Goal: Task Accomplishment & Management: Use online tool/utility

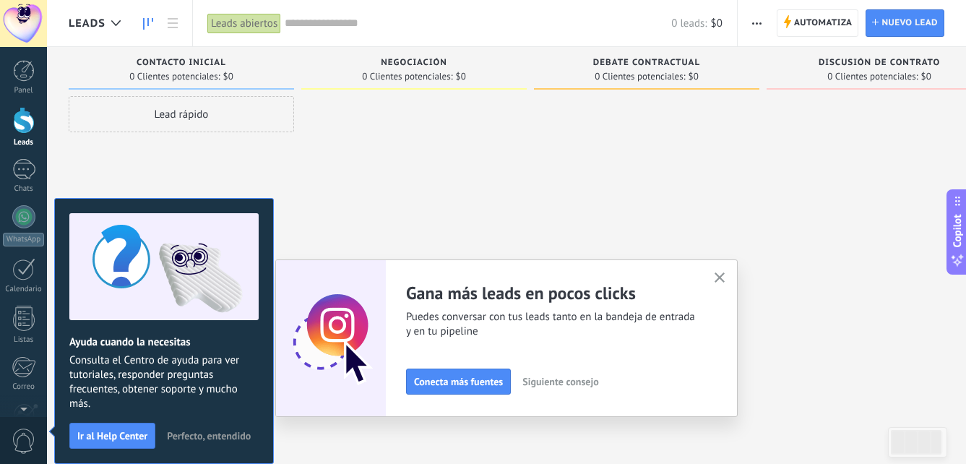
click at [32, 124] on div at bounding box center [24, 120] width 22 height 27
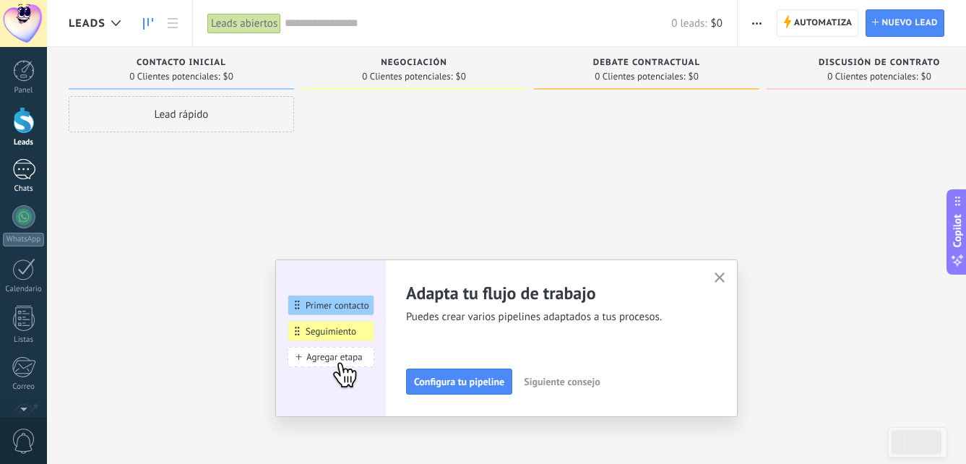
click at [24, 171] on div at bounding box center [23, 169] width 23 height 21
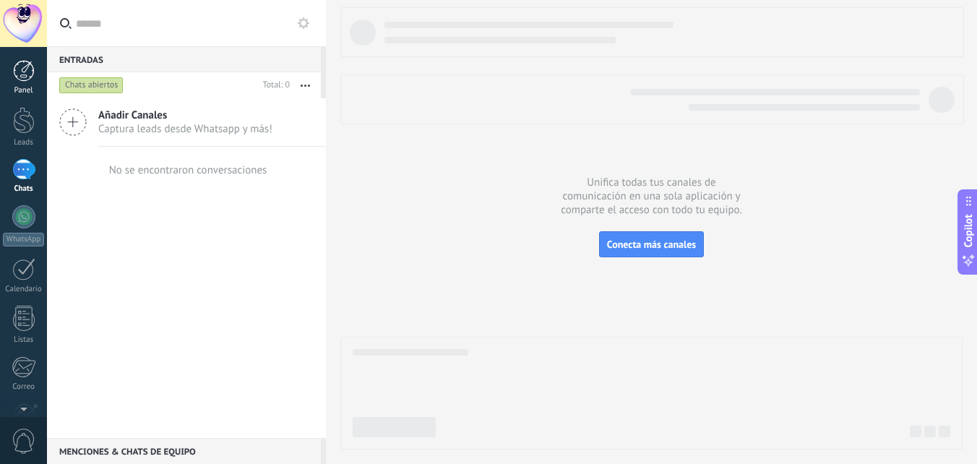
click at [27, 77] on div at bounding box center [24, 71] width 22 height 22
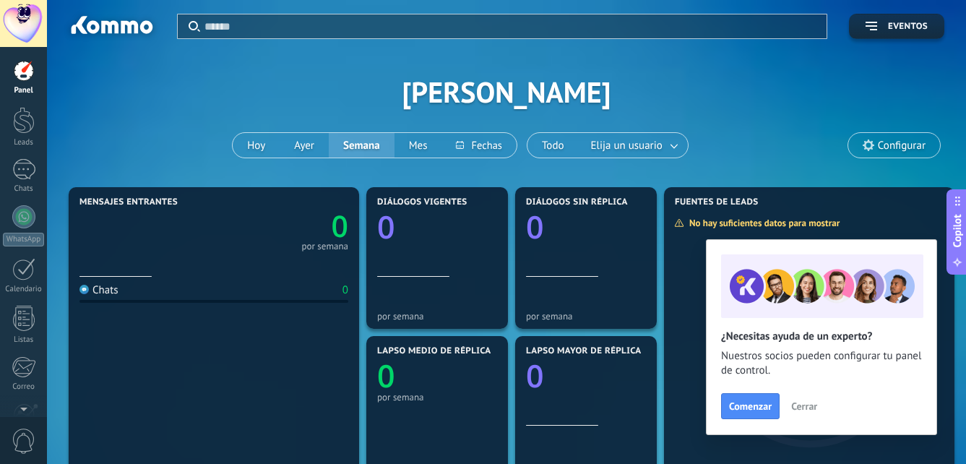
click at [893, 145] on span "Configurar" at bounding box center [902, 145] width 48 height 12
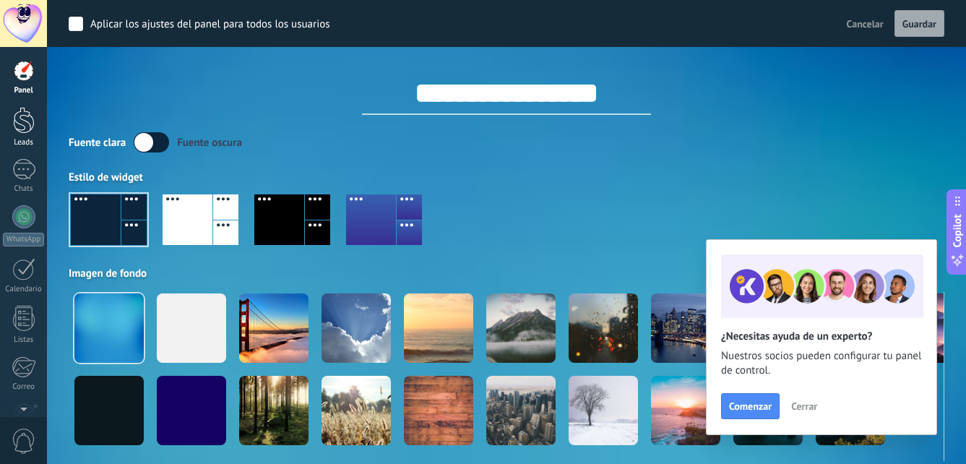
click at [28, 130] on div at bounding box center [24, 120] width 22 height 27
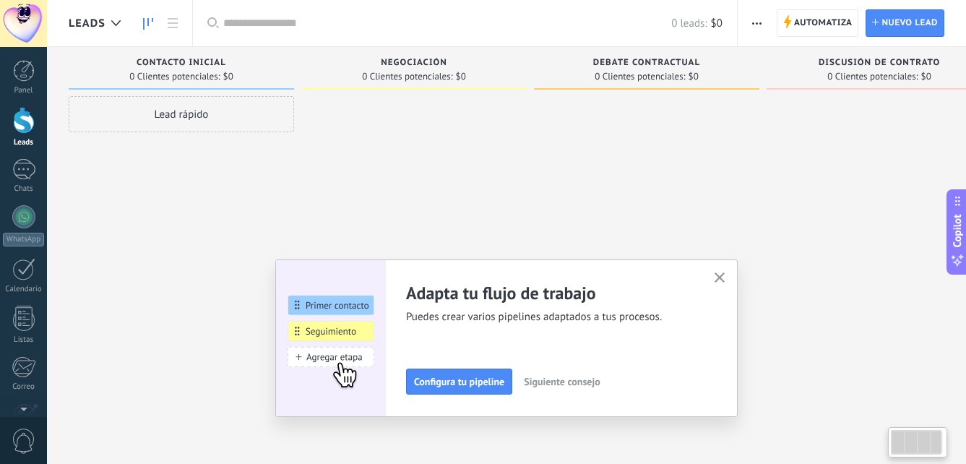
click at [21, 35] on div at bounding box center [23, 23] width 47 height 47
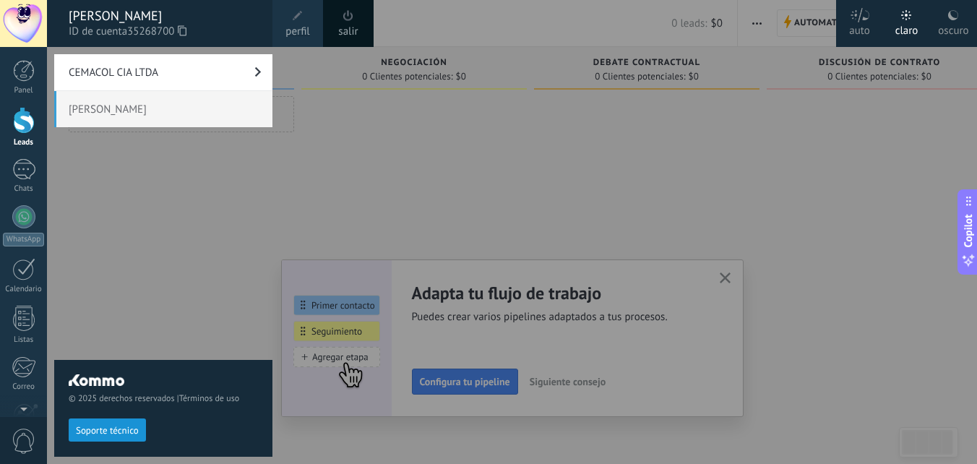
click at [249, 20] on div "[PERSON_NAME]" at bounding box center [163, 16] width 189 height 16
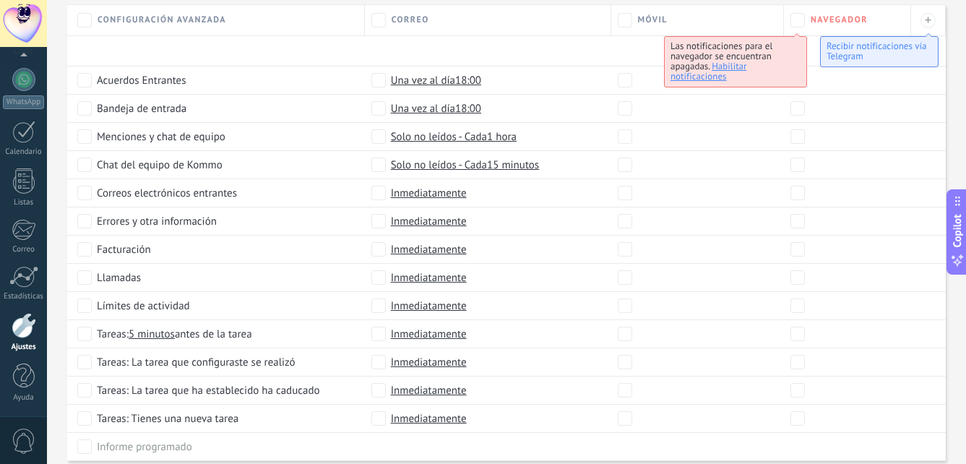
scroll to position [747, 0]
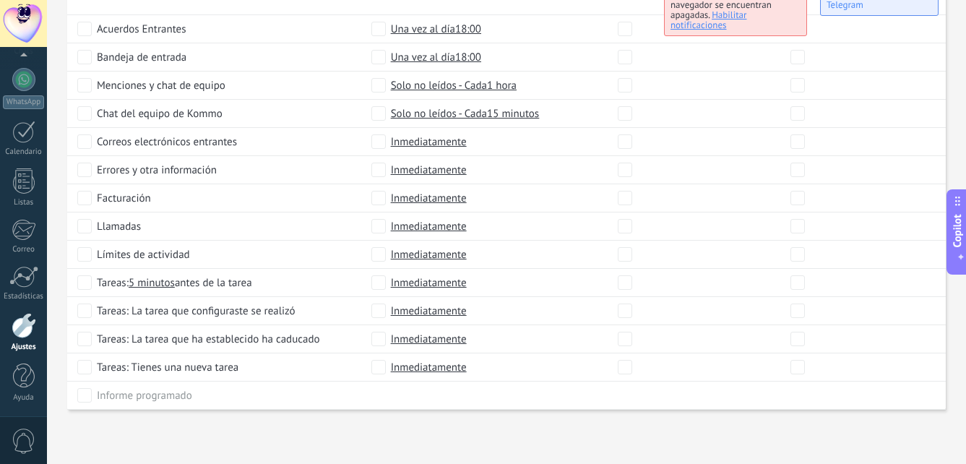
click at [21, 131] on div at bounding box center [23, 132] width 23 height 22
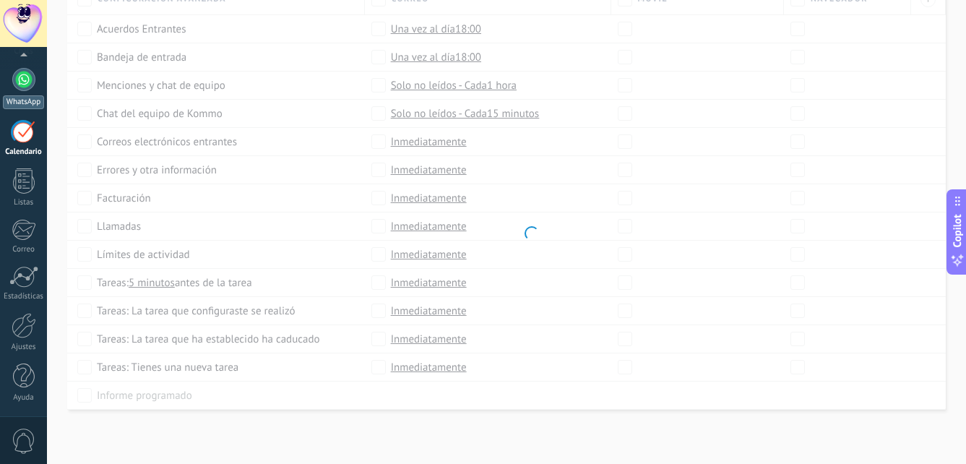
scroll to position [716, 0]
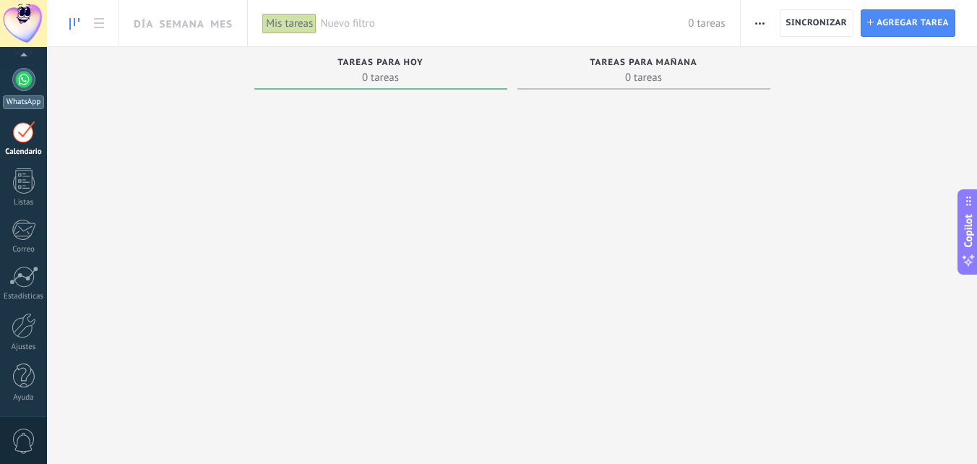
click at [27, 87] on div at bounding box center [23, 79] width 23 height 23
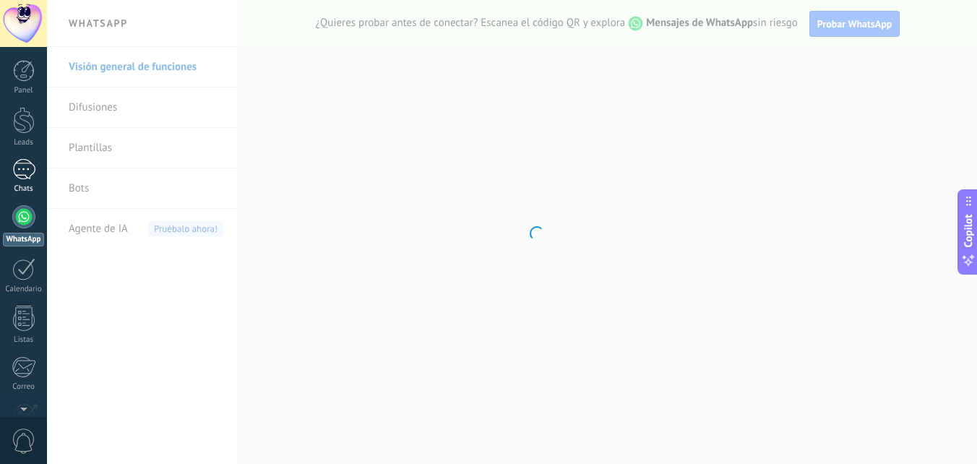
click at [22, 168] on div at bounding box center [23, 169] width 23 height 21
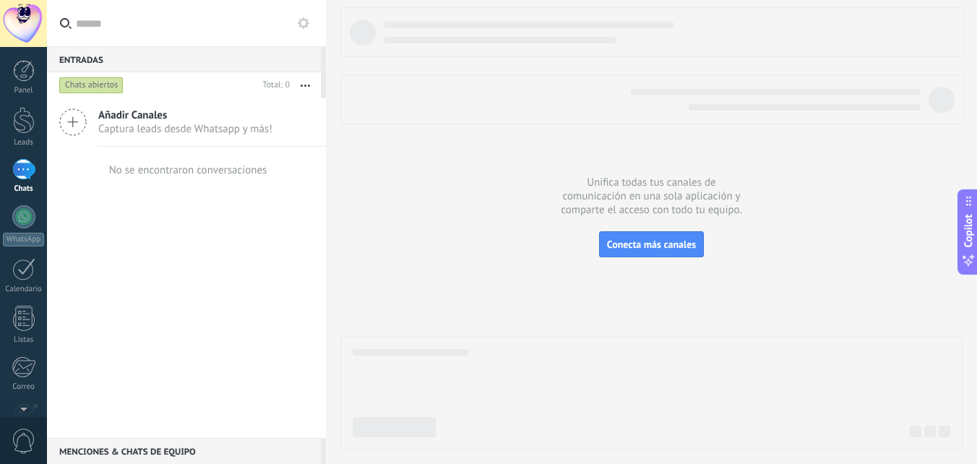
click at [22, 168] on div at bounding box center [23, 169] width 23 height 21
click at [26, 166] on div at bounding box center [23, 169] width 23 height 21
click at [173, 126] on span "Captura leads desde Whatsapp y más!" at bounding box center [185, 129] width 174 height 14
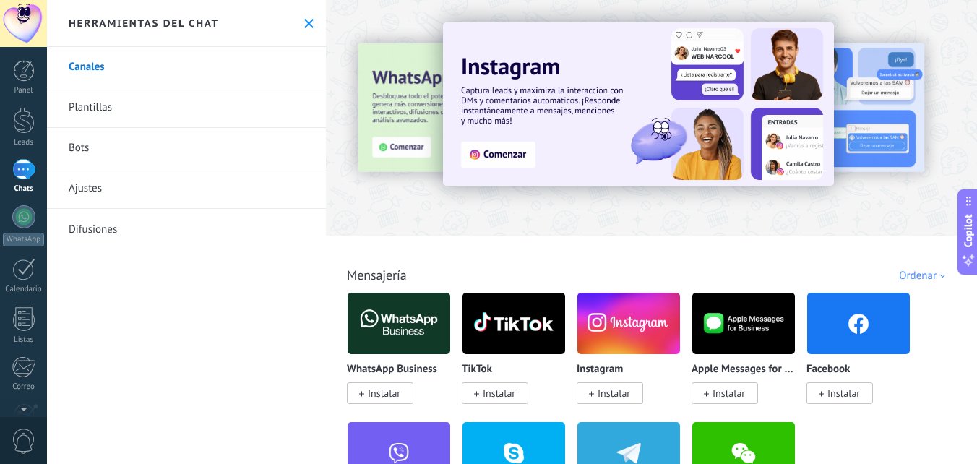
click at [425, 324] on img at bounding box center [399, 323] width 103 height 70
click at [387, 390] on span "Instalar" at bounding box center [384, 393] width 33 height 13
click at [416, 325] on body ".abccls-1,.abccls-2{fill-rule:evenodd}.abccls-2{fill:#fff} .abfcls-1{fill:none}…" at bounding box center [488, 232] width 977 height 464
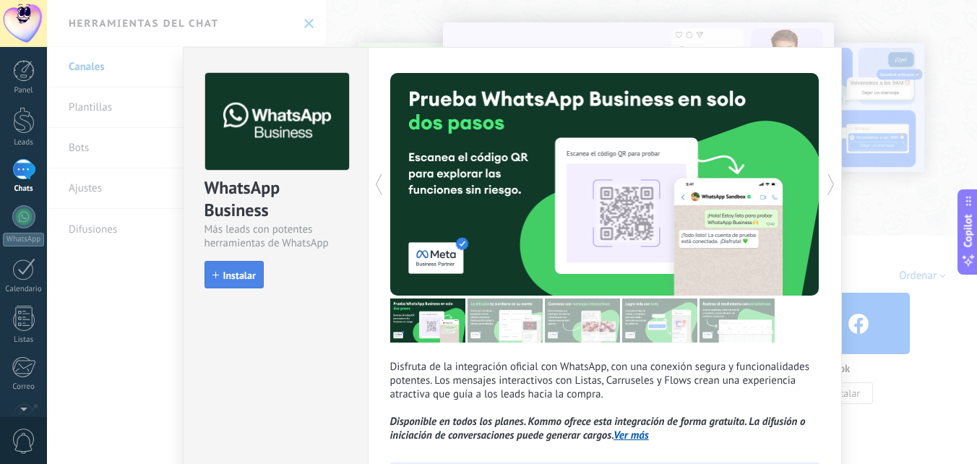
click at [248, 276] on span "Instalar" at bounding box center [239, 275] width 33 height 10
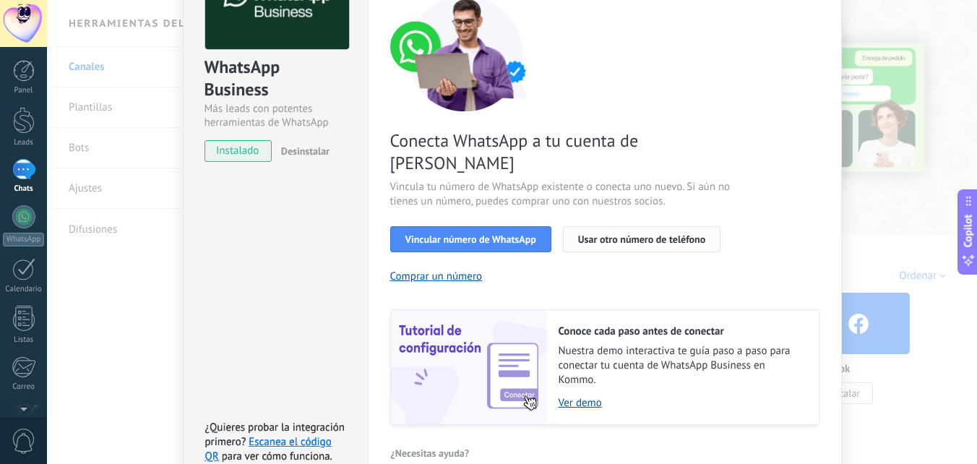
scroll to position [33, 0]
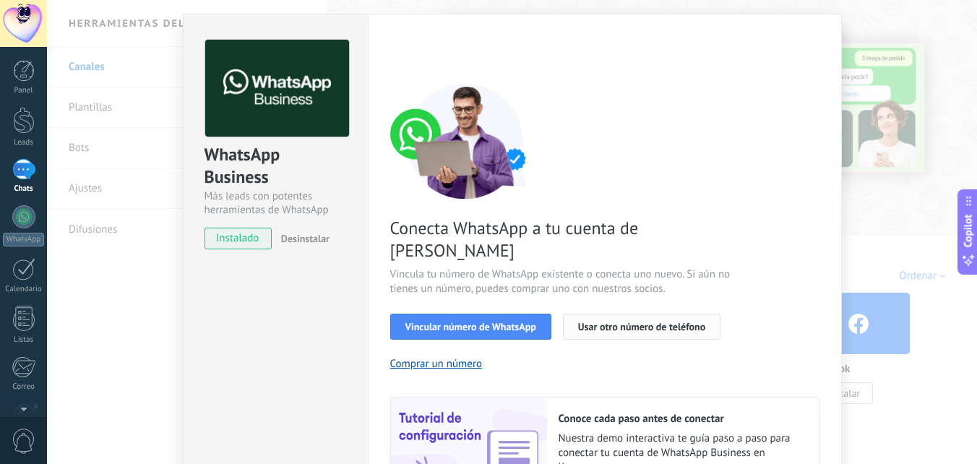
click at [694, 314] on button "Usar otro número de teléfono" at bounding box center [642, 327] width 158 height 26
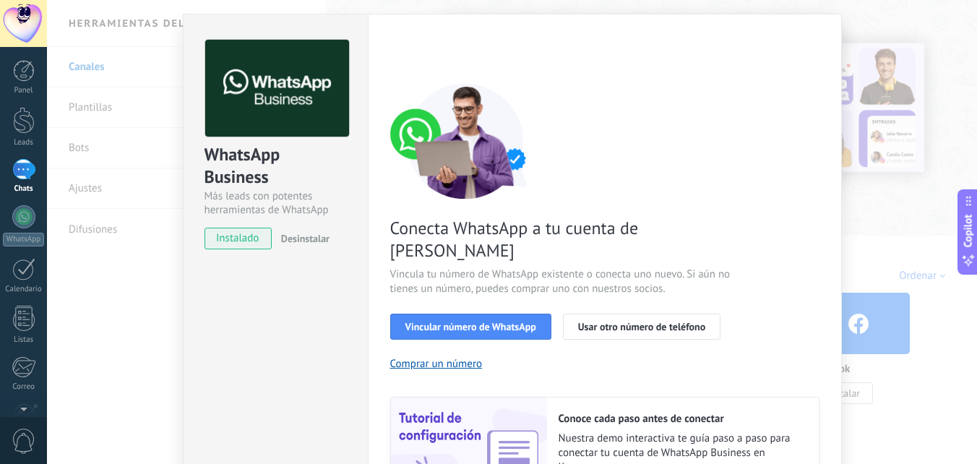
click at [27, 166] on div at bounding box center [23, 169] width 23 height 21
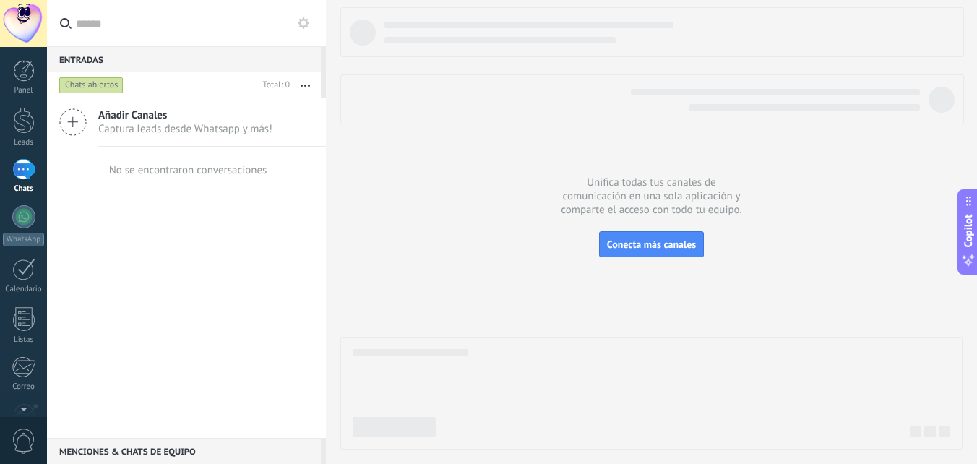
click at [27, 165] on div at bounding box center [23, 169] width 23 height 21
click at [25, 216] on div at bounding box center [23, 216] width 23 height 23
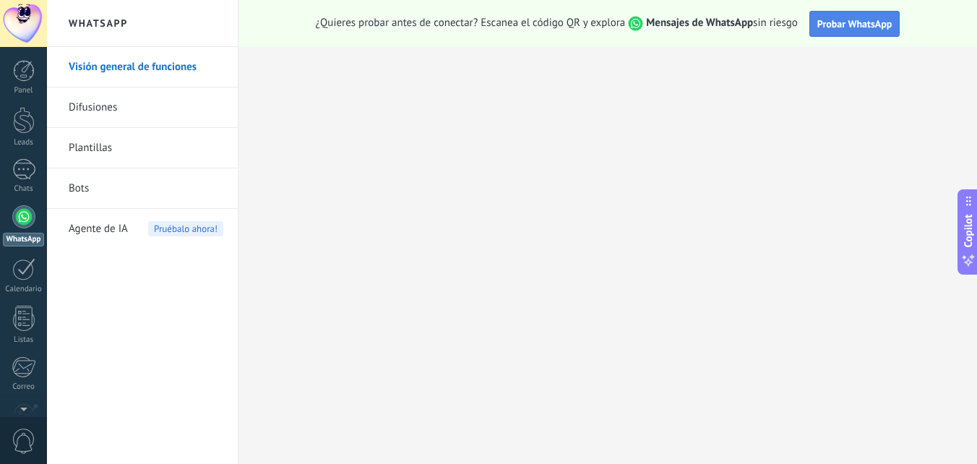
click at [860, 30] on span "Probar WhatsApp" at bounding box center [854, 23] width 75 height 13
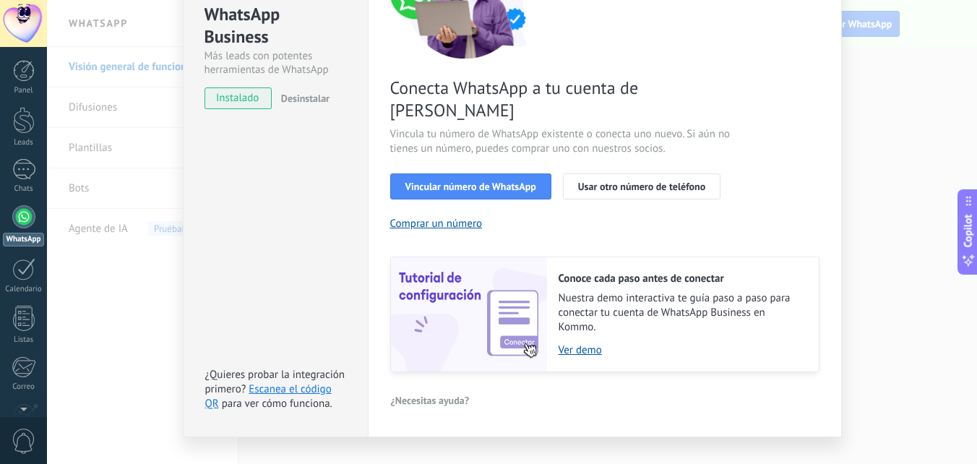
scroll to position [178, 0]
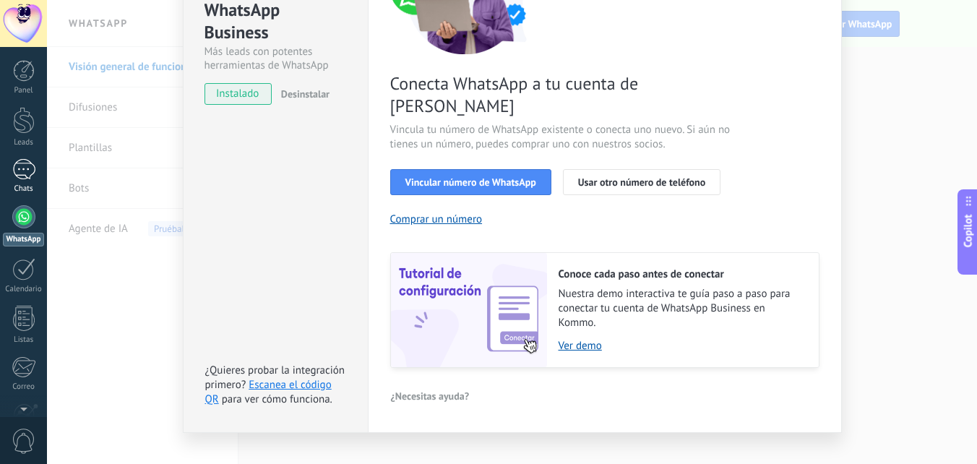
click at [30, 166] on div at bounding box center [23, 169] width 23 height 21
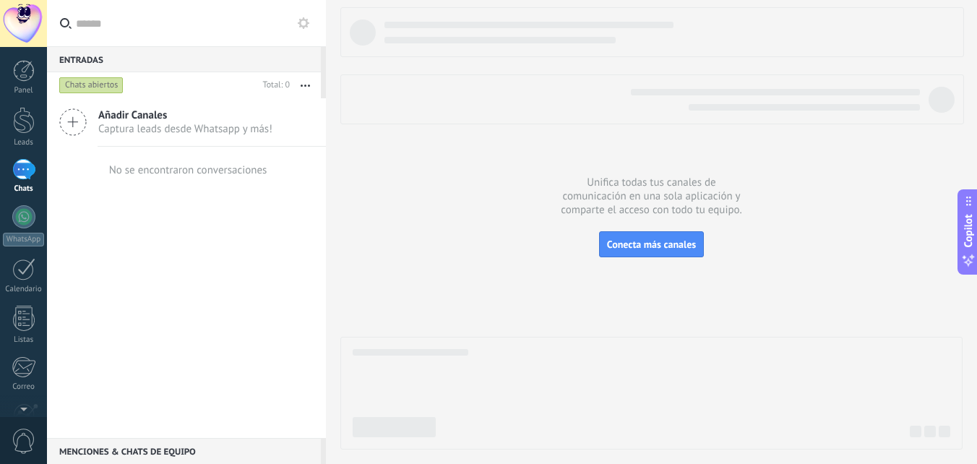
click at [25, 175] on div at bounding box center [23, 169] width 23 height 21
click at [30, 175] on div at bounding box center [23, 169] width 23 height 21
click at [107, 81] on div "Chats abiertos" at bounding box center [91, 85] width 64 height 17
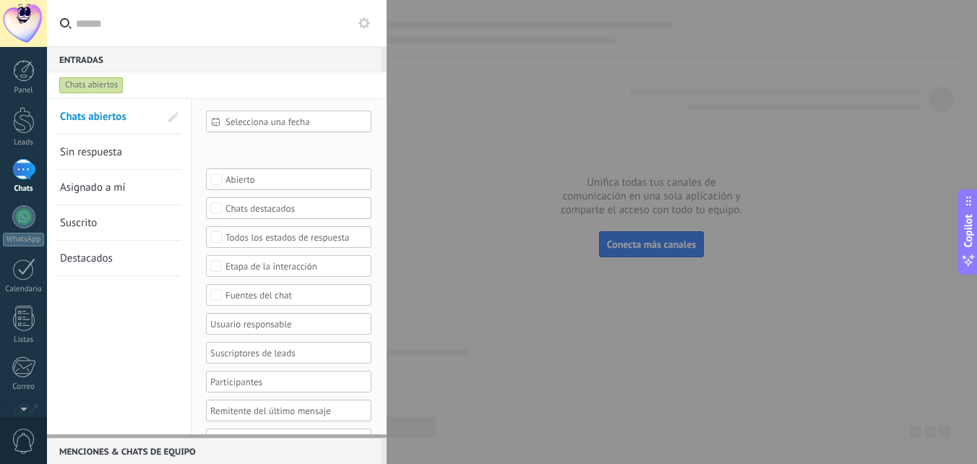
click at [107, 84] on div "Chats abiertos" at bounding box center [91, 85] width 64 height 17
click at [170, 60] on div "Entradas 0" at bounding box center [214, 59] width 335 height 26
click at [26, 168] on div at bounding box center [23, 169] width 23 height 21
click at [18, 216] on div at bounding box center [23, 216] width 23 height 23
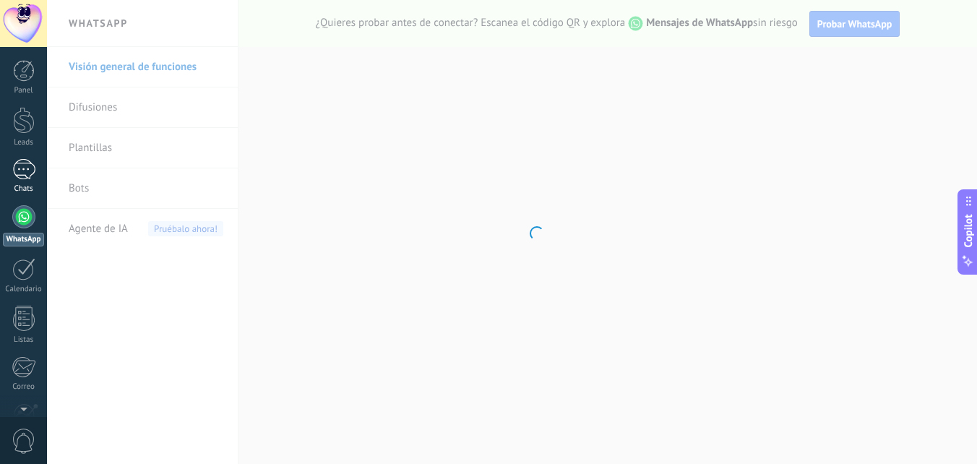
click at [17, 172] on div at bounding box center [23, 169] width 23 height 21
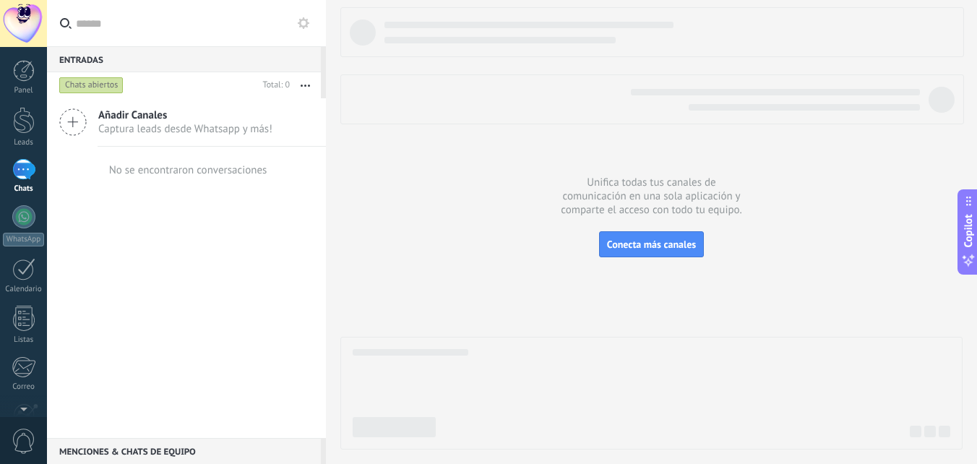
click at [26, 178] on div at bounding box center [23, 169] width 23 height 21
click at [27, 171] on div at bounding box center [23, 169] width 23 height 21
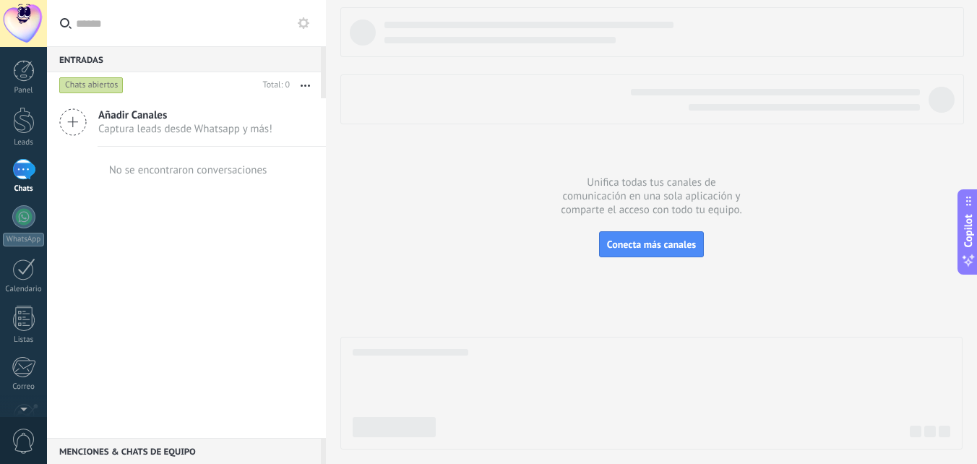
click at [33, 169] on div at bounding box center [23, 169] width 23 height 21
click at [28, 170] on div at bounding box center [23, 169] width 23 height 21
click at [27, 170] on div at bounding box center [23, 169] width 23 height 21
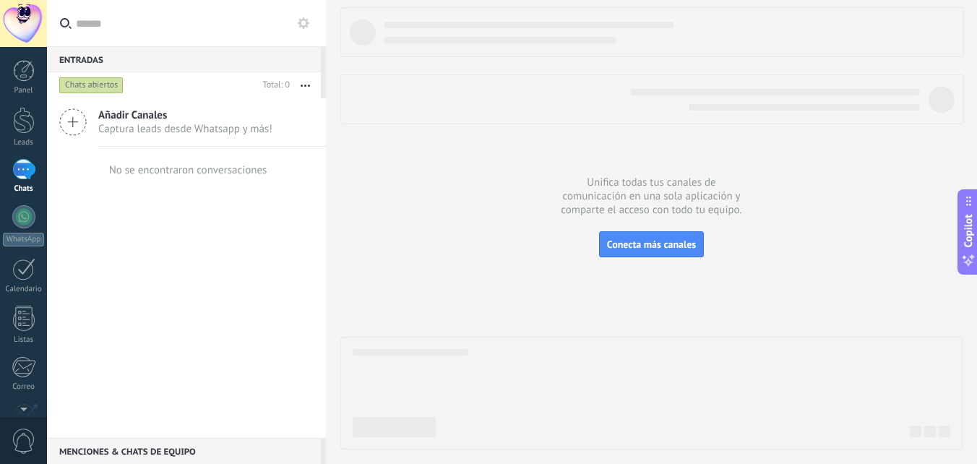
click at [25, 170] on div at bounding box center [23, 169] width 23 height 21
click at [17, 225] on div at bounding box center [23, 216] width 23 height 23
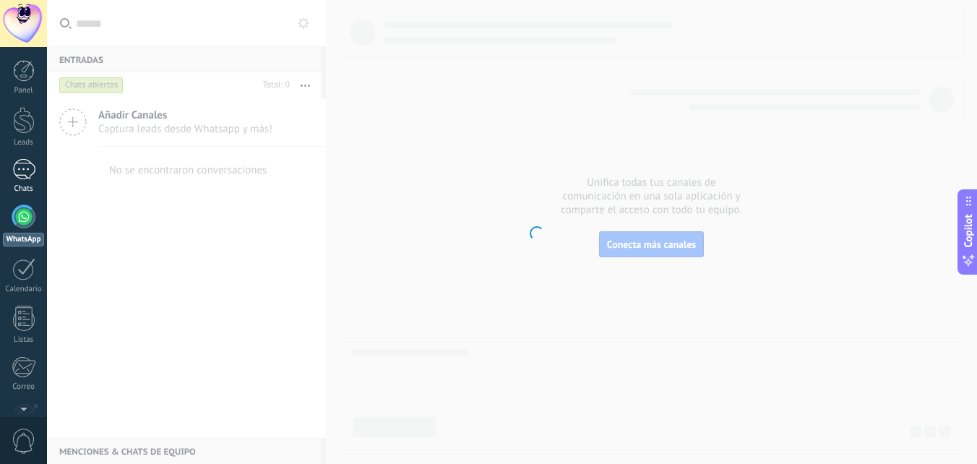
click at [15, 165] on div at bounding box center [23, 169] width 23 height 21
click at [16, 165] on div at bounding box center [23, 169] width 23 height 21
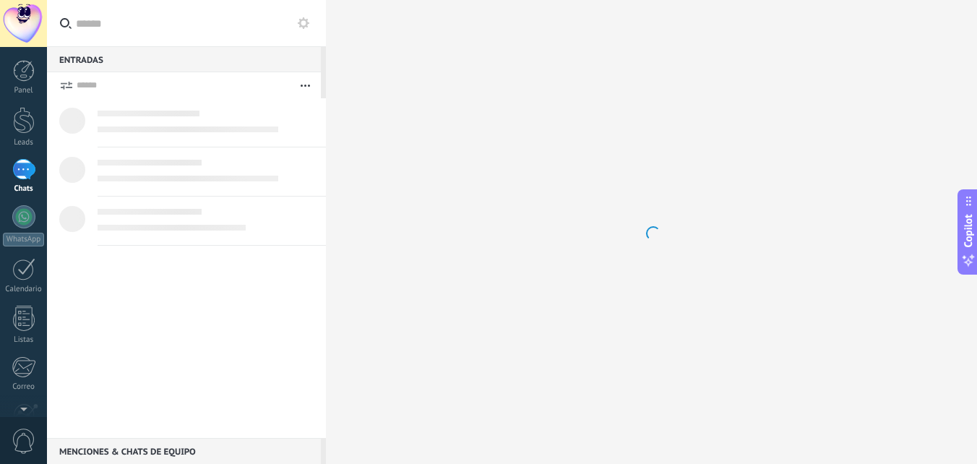
click at [16, 165] on div at bounding box center [23, 169] width 23 height 21
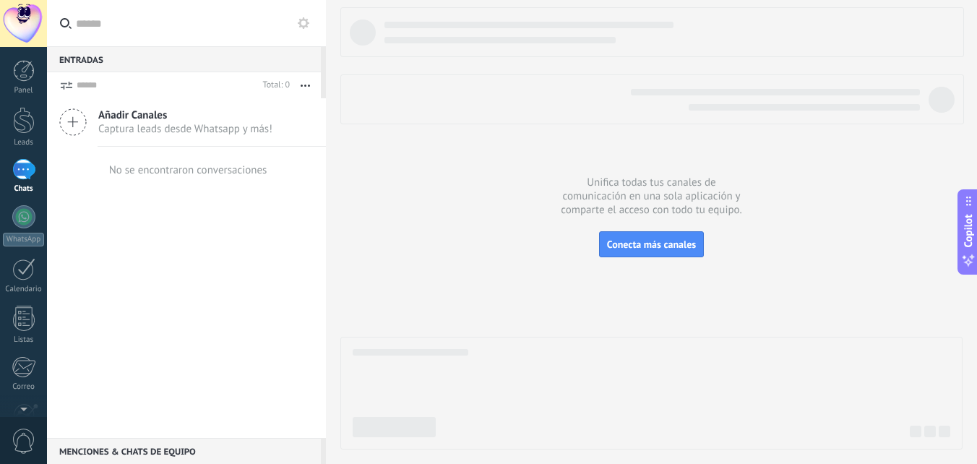
click at [16, 165] on div at bounding box center [23, 169] width 23 height 21
click at [17, 165] on div at bounding box center [23, 169] width 23 height 21
click at [20, 227] on div at bounding box center [23, 216] width 23 height 23
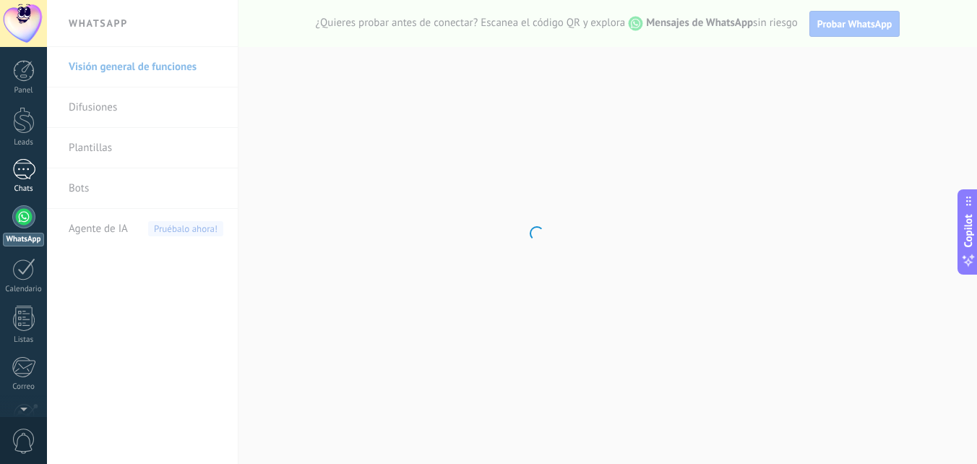
click at [18, 186] on div "Chats" at bounding box center [24, 188] width 42 height 9
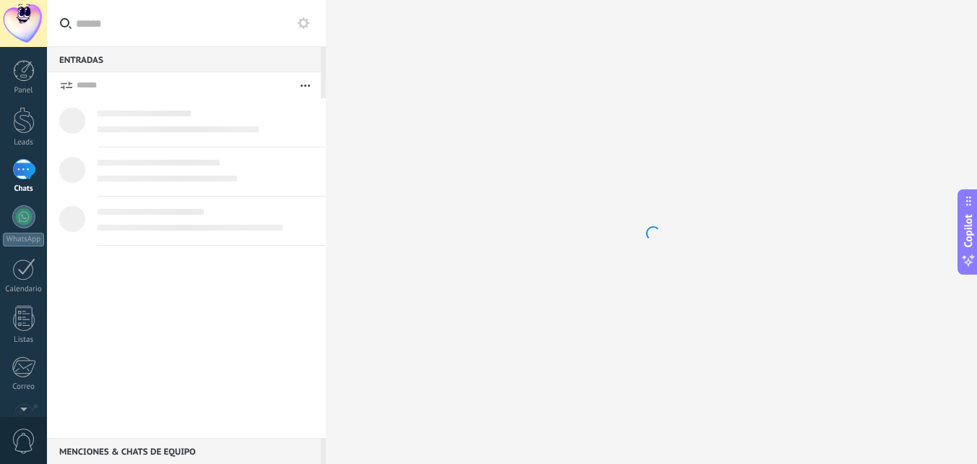
click at [18, 186] on div "Chats" at bounding box center [24, 188] width 42 height 9
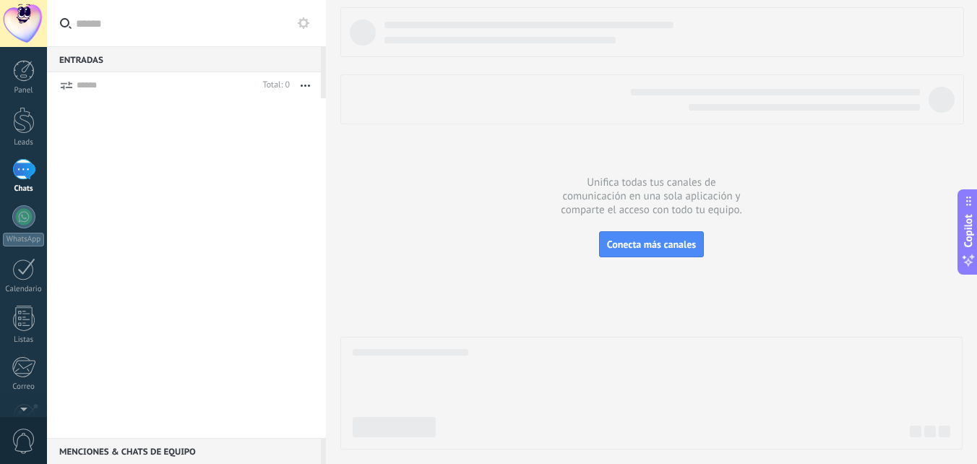
click at [18, 186] on div "Chats" at bounding box center [24, 188] width 42 height 9
click at [19, 187] on div "Chats" at bounding box center [24, 188] width 42 height 9
